Goal: Transaction & Acquisition: Purchase product/service

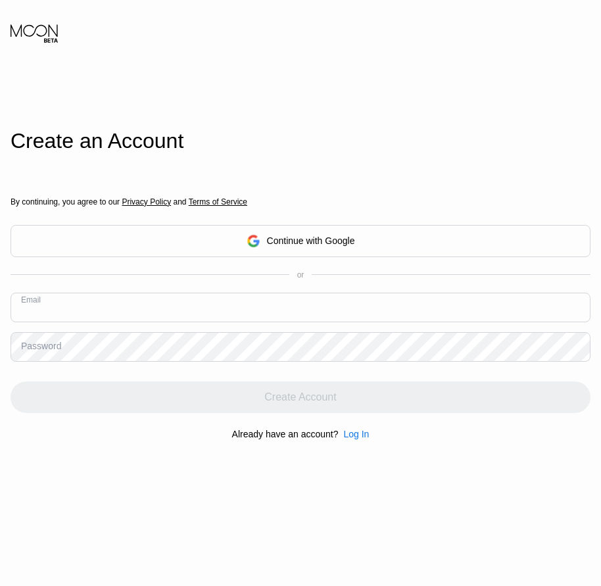
paste input "[EMAIL_ADDRESS][DOMAIN_NAME]"
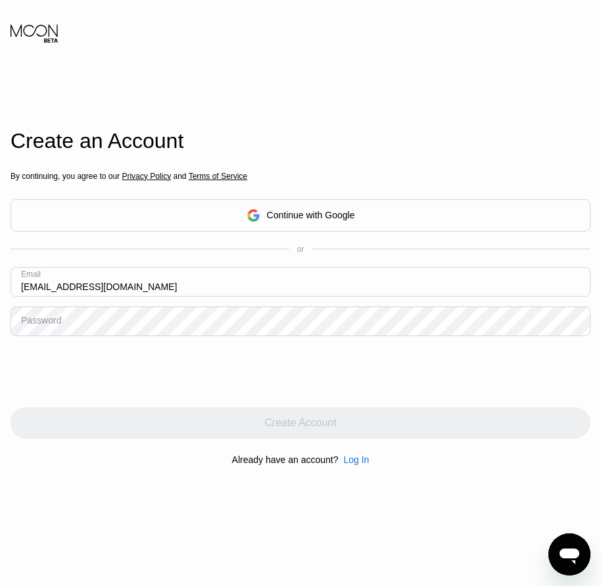
type input "[EMAIL_ADDRESS][DOMAIN_NAME]"
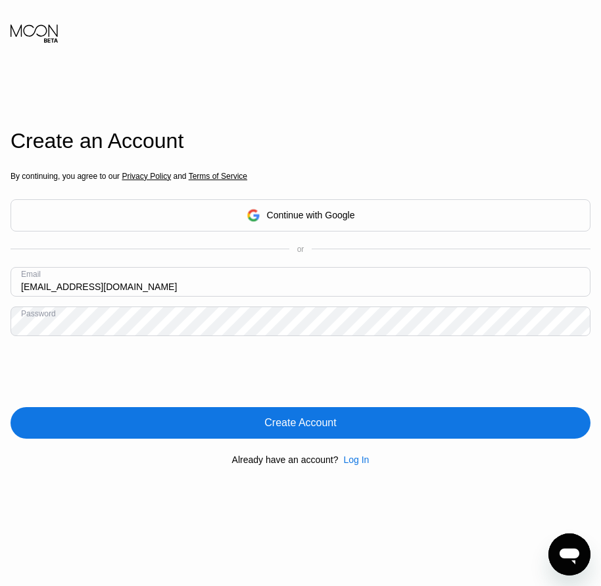
click at [302, 429] on div "Create Account" at bounding box center [300, 422] width 72 height 13
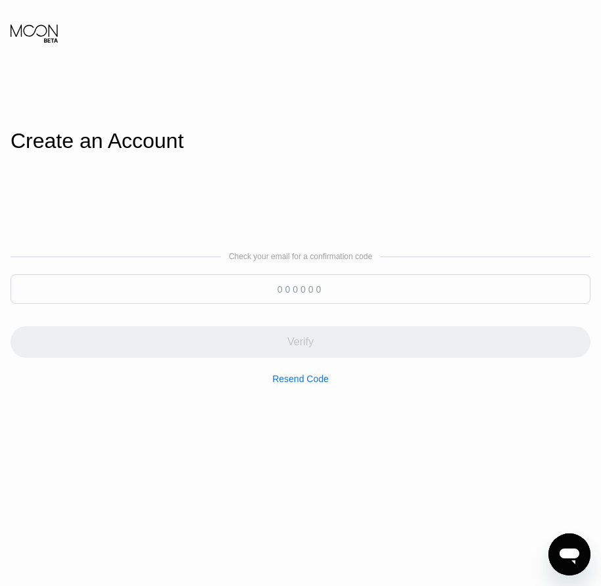
paste input "431950"
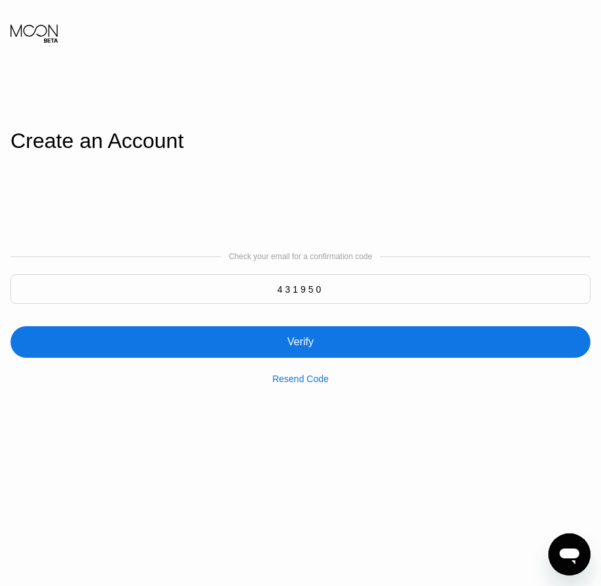
type input "431950"
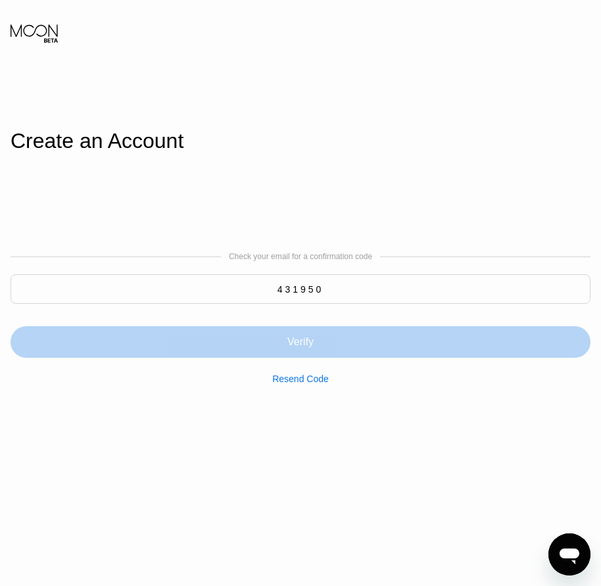
click at [310, 348] on div "Verify" at bounding box center [300, 341] width 26 height 13
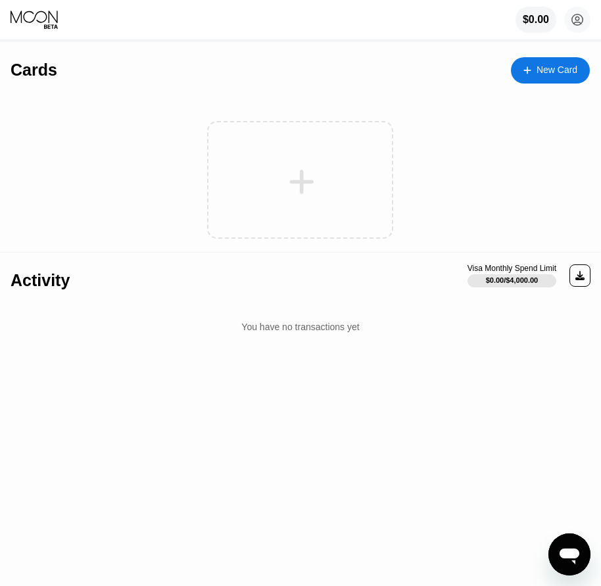
click at [547, 73] on div "New Card" at bounding box center [556, 69] width 41 height 11
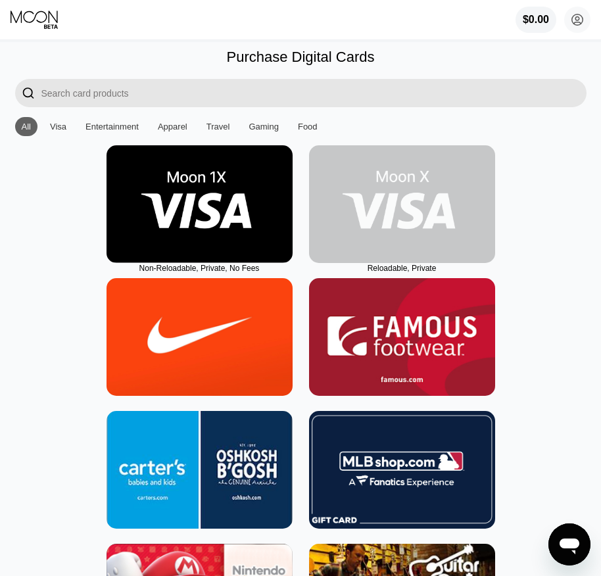
click at [397, 230] on img at bounding box center [402, 204] width 186 height 118
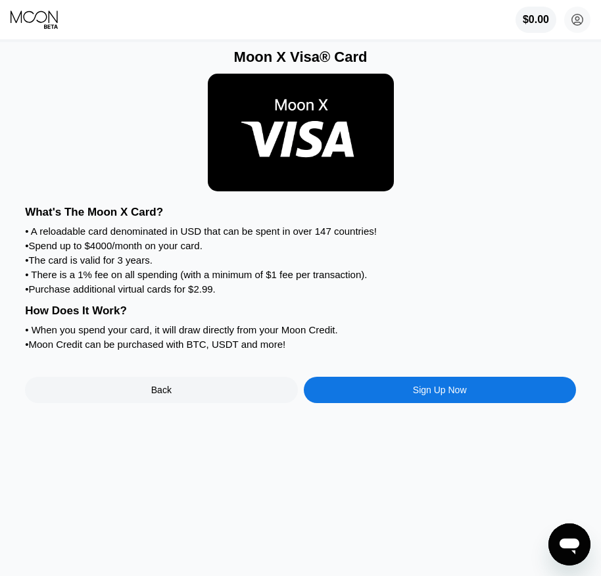
click at [468, 403] on div "Sign Up Now" at bounding box center [440, 390] width 272 height 26
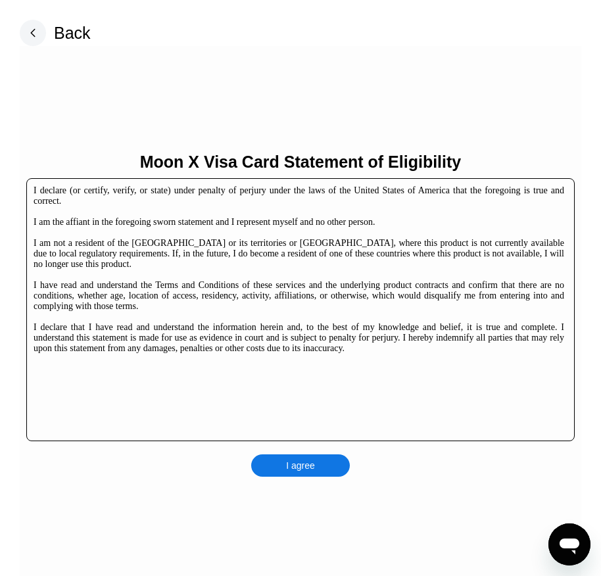
click at [300, 455] on div "I agree" at bounding box center [300, 465] width 99 height 22
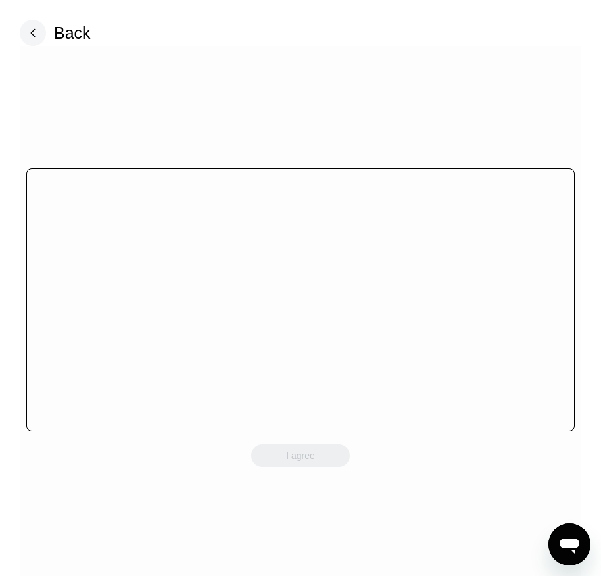
click at [314, 464] on div "I agree" at bounding box center [300, 455] width 99 height 22
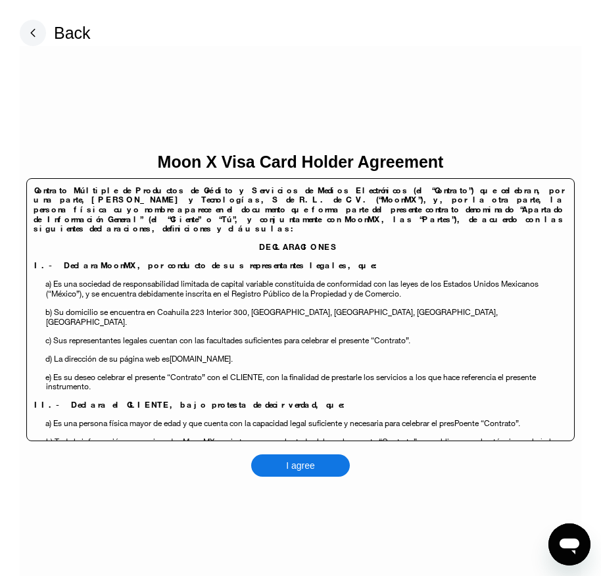
click at [315, 462] on div "I agree" at bounding box center [300, 465] width 99 height 22
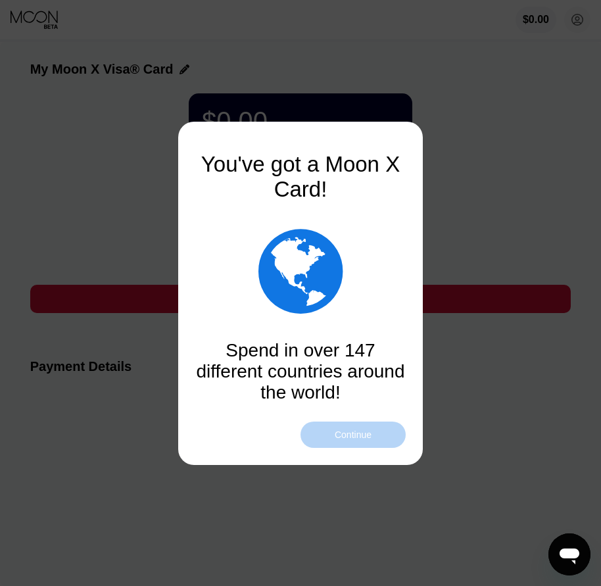
click at [344, 439] on div "Continue" at bounding box center [353, 434] width 37 height 11
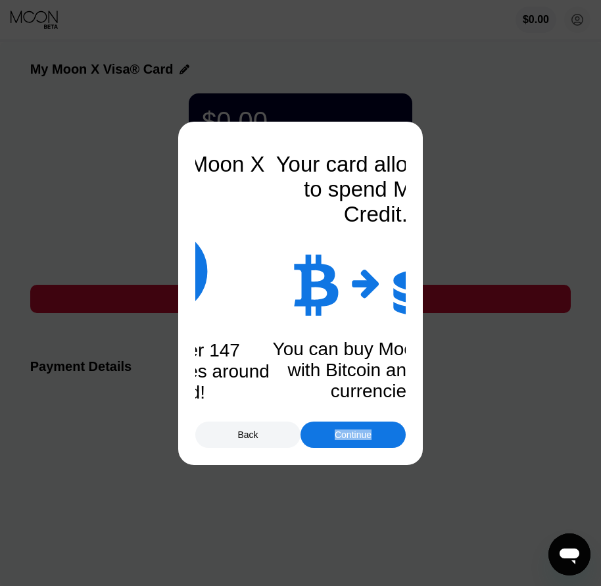
click at [345, 437] on div "Continue" at bounding box center [353, 434] width 37 height 11
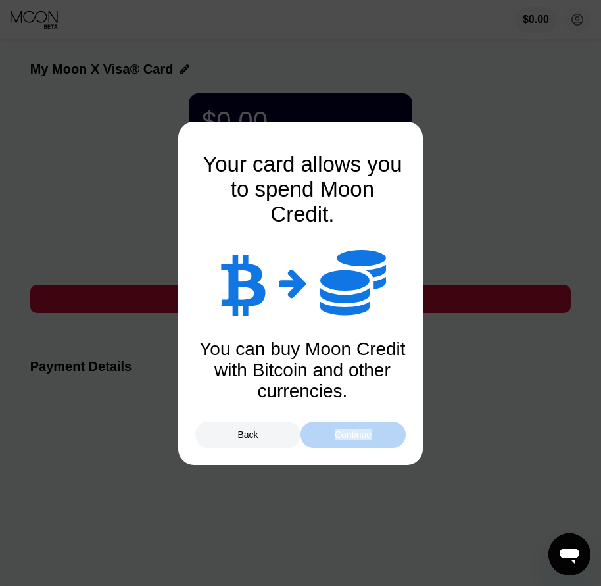
click at [345, 437] on div "Continue" at bounding box center [353, 434] width 37 height 11
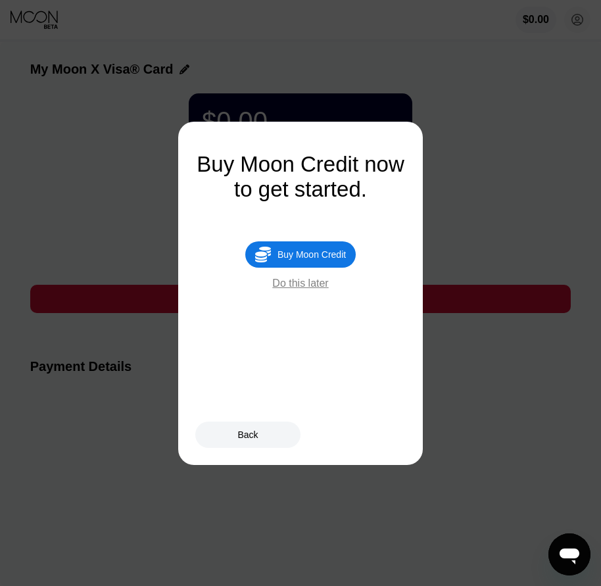
click at [319, 260] on div "Buy Moon Credit" at bounding box center [311, 254] width 68 height 11
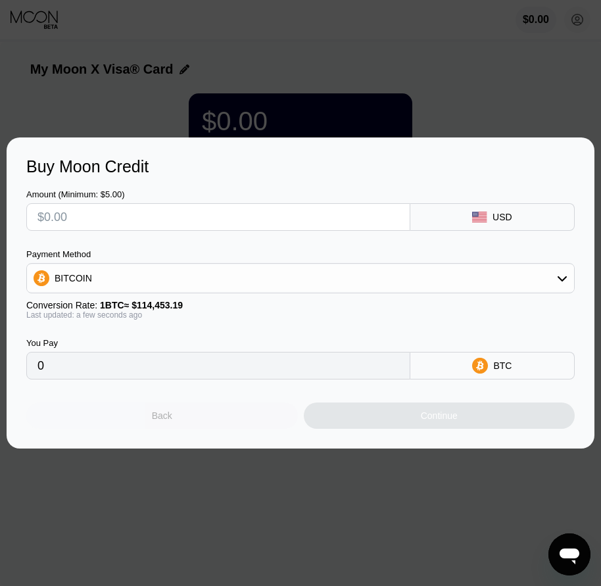
click at [245, 420] on div "Back" at bounding box center [162, 415] width 272 height 26
